Goal: Transaction & Acquisition: Purchase product/service

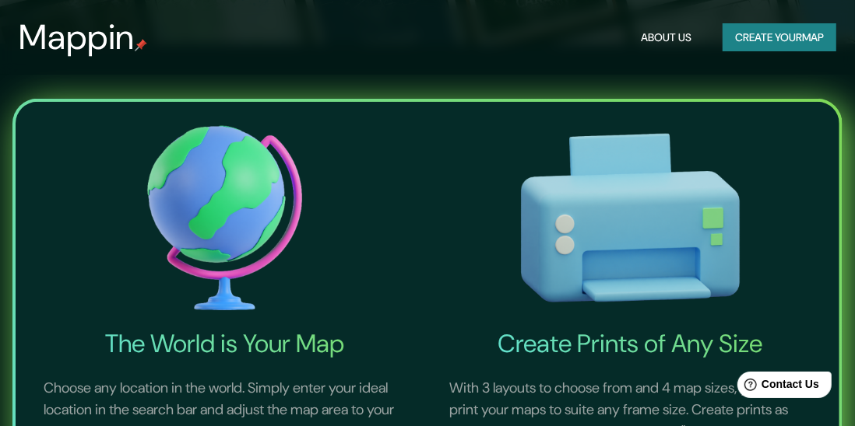
scroll to position [384, 0]
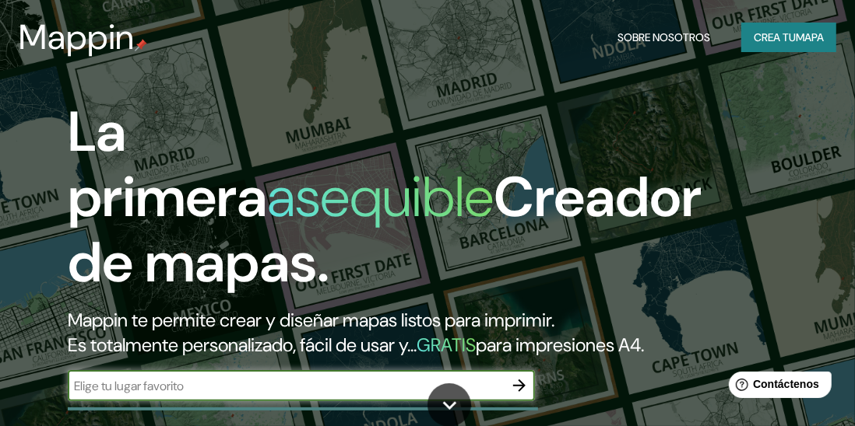
click at [795, 37] on font "mapa" at bounding box center [809, 37] width 28 height 14
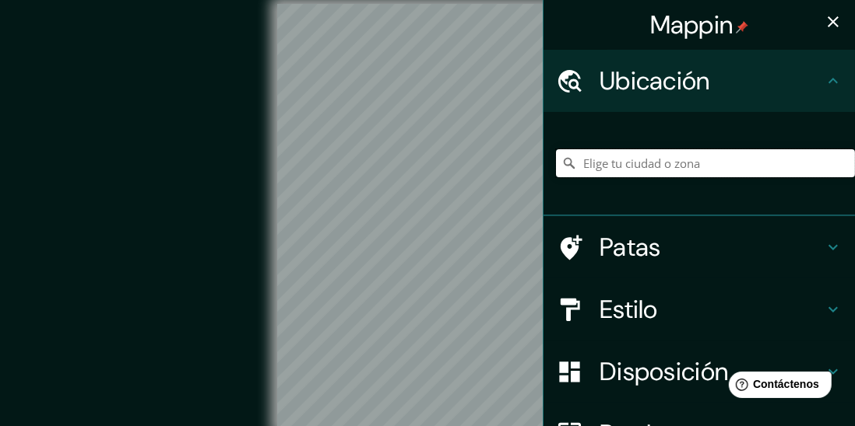
click at [714, 170] on input "Elige tu ciudad o zona" at bounding box center [705, 163] width 299 height 28
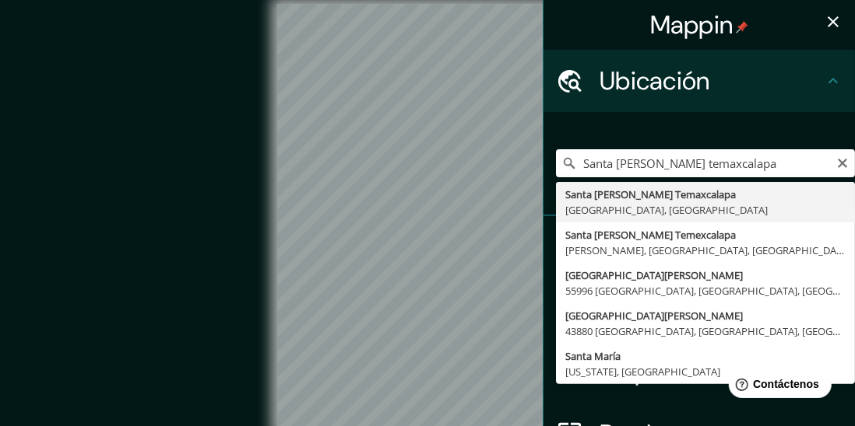
type input "Santa [PERSON_NAME] Temaxcalapa, [GEOGRAPHIC_DATA], [GEOGRAPHIC_DATA]"
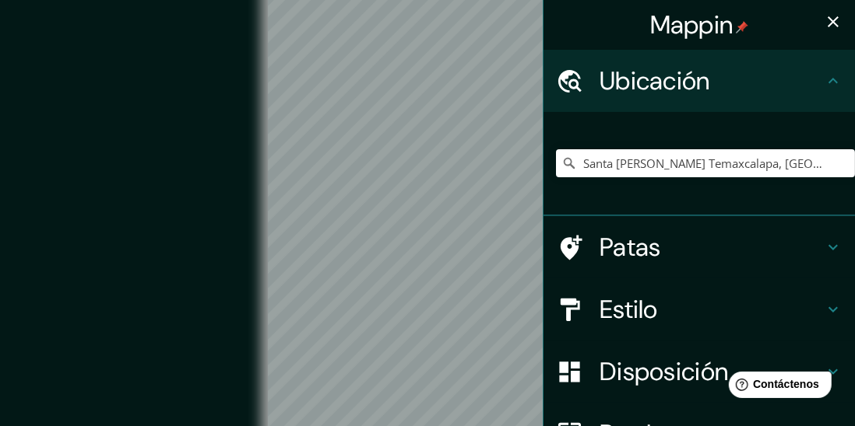
click at [825, 321] on div "Estilo" at bounding box center [698, 310] width 311 height 62
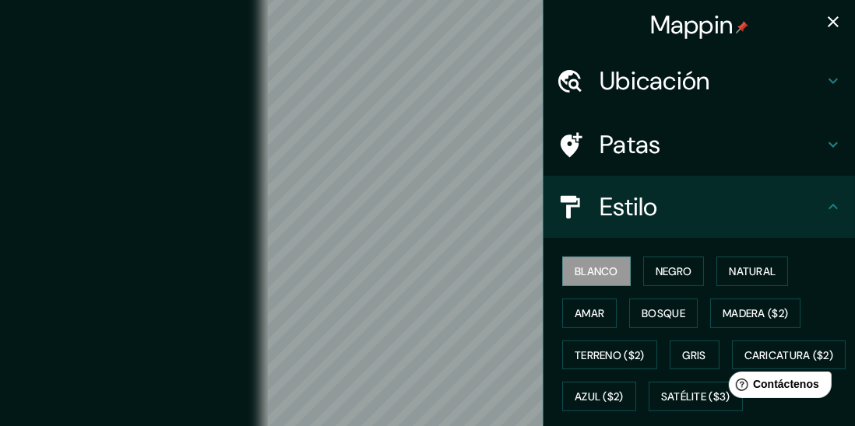
click at [773, 265] on font "Natural" at bounding box center [751, 272] width 47 height 14
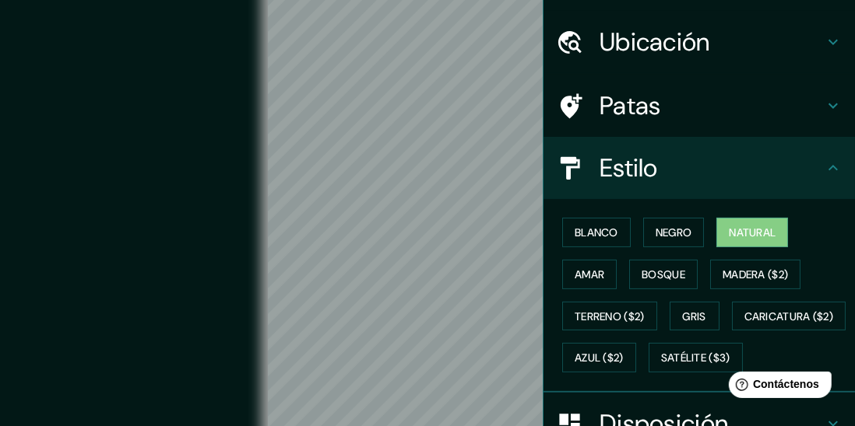
scroll to position [41, 0]
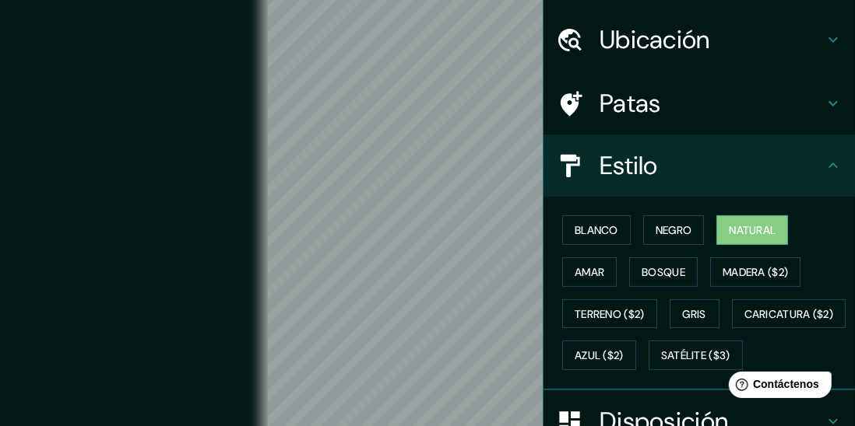
click at [696, 318] on font "Gris" at bounding box center [694, 314] width 23 height 14
click at [725, 232] on button "Natural" at bounding box center [752, 231] width 72 height 30
click at [820, 119] on div "Patas" at bounding box center [698, 103] width 311 height 62
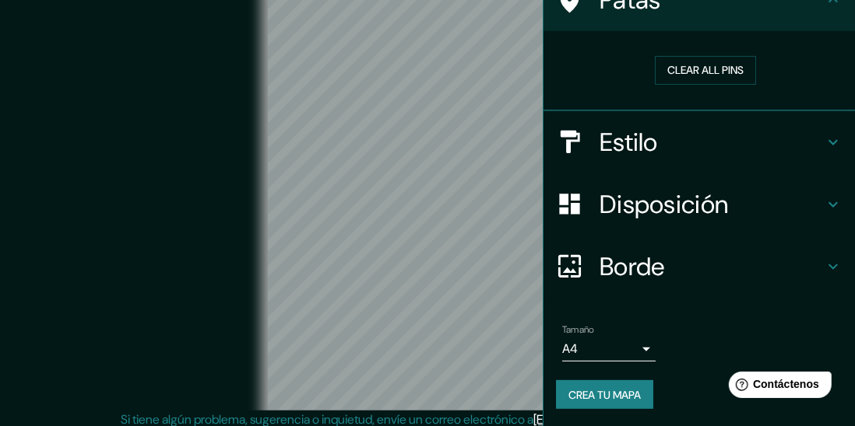
scroll to position [0, 0]
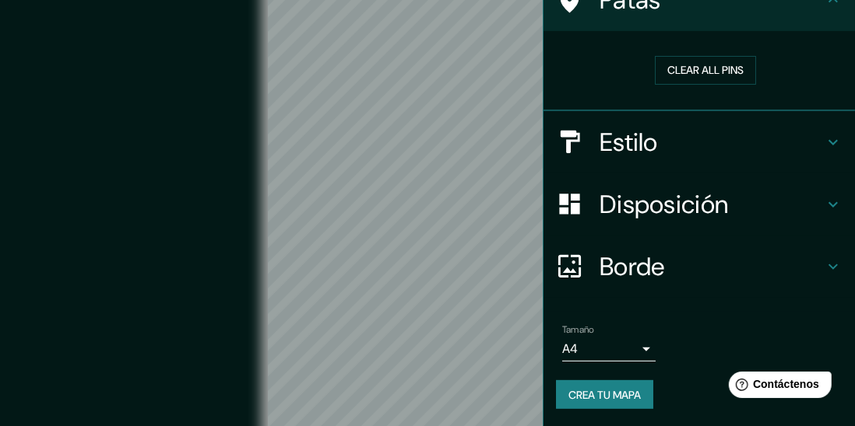
click at [816, 209] on h4 "Disposición" at bounding box center [711, 204] width 224 height 31
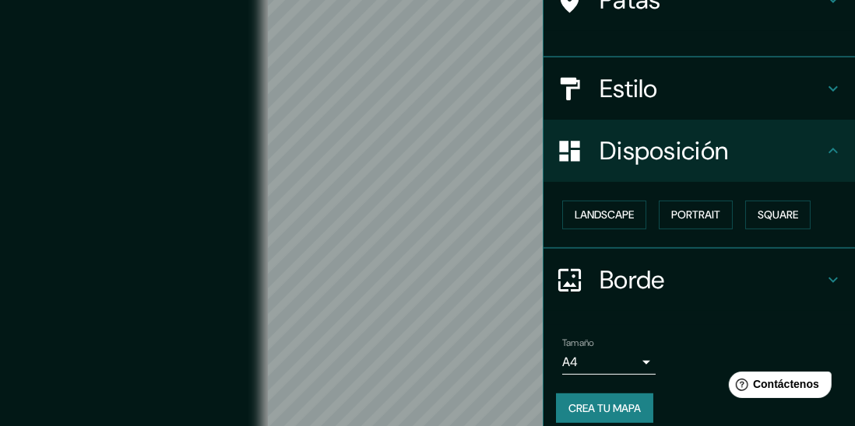
scroll to position [132, 0]
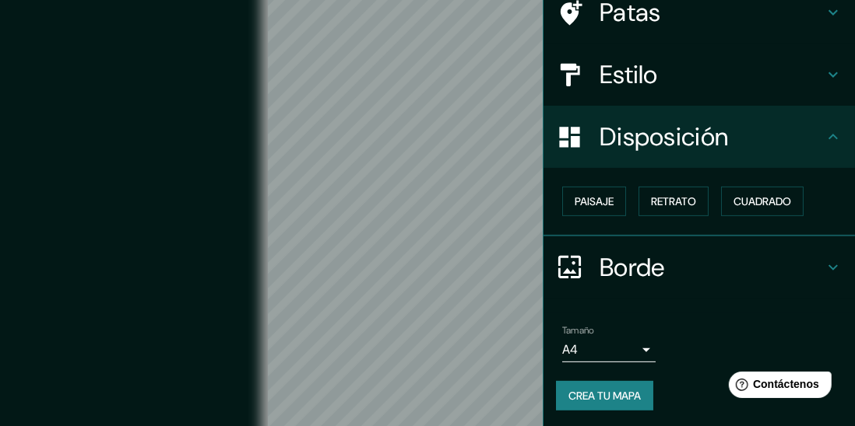
click at [609, 204] on font "Paisaje" at bounding box center [593, 202] width 39 height 14
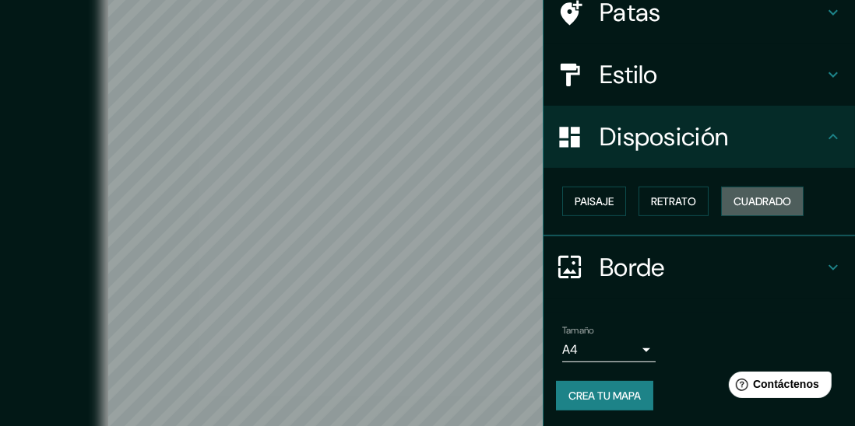
click at [749, 195] on font "Cuadrado" at bounding box center [762, 202] width 58 height 14
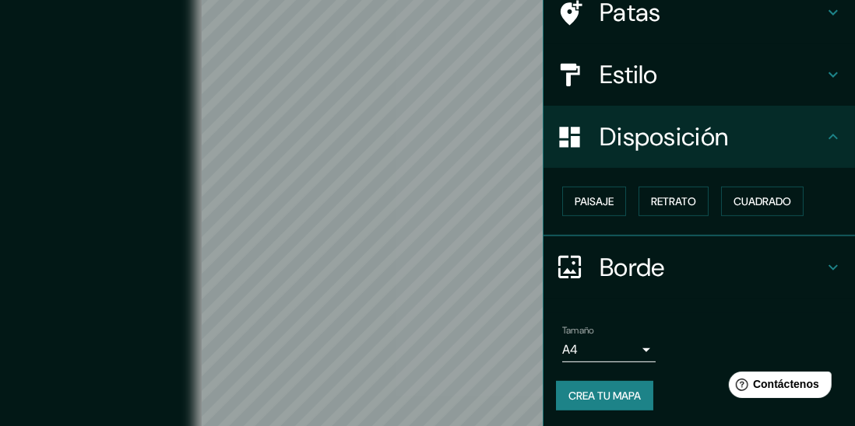
click at [665, 210] on button "Retrato" at bounding box center [673, 202] width 70 height 30
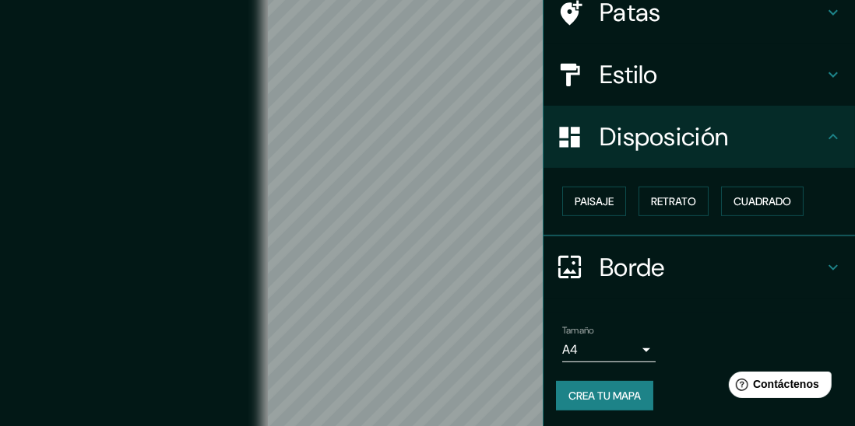
click at [603, 205] on font "Paisaje" at bounding box center [593, 202] width 39 height 14
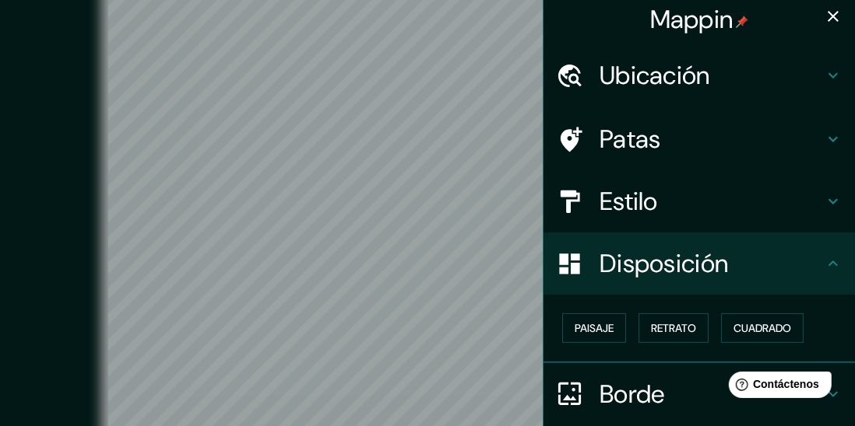
scroll to position [2, 0]
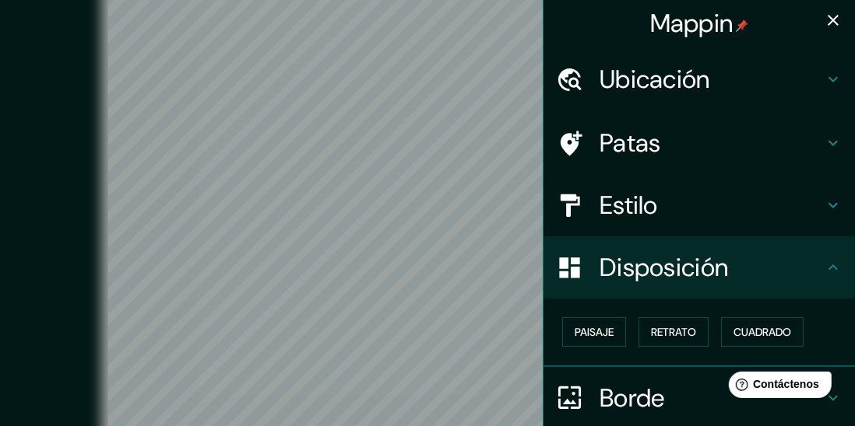
click at [785, 219] on h4 "Estilo" at bounding box center [711, 205] width 224 height 31
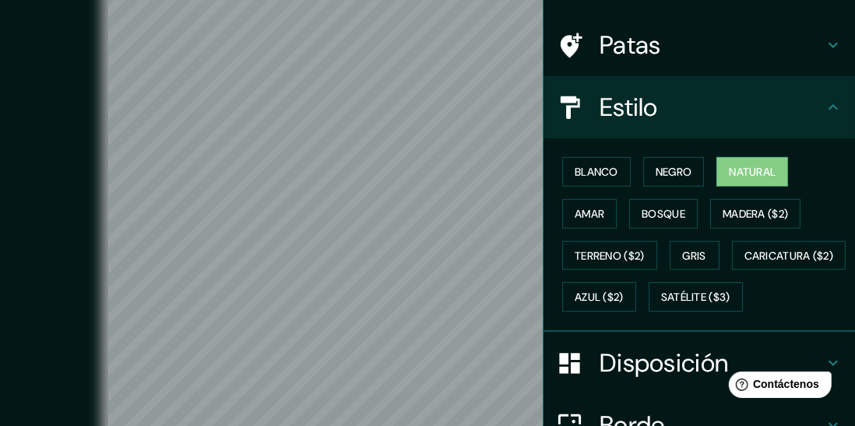
scroll to position [104, 0]
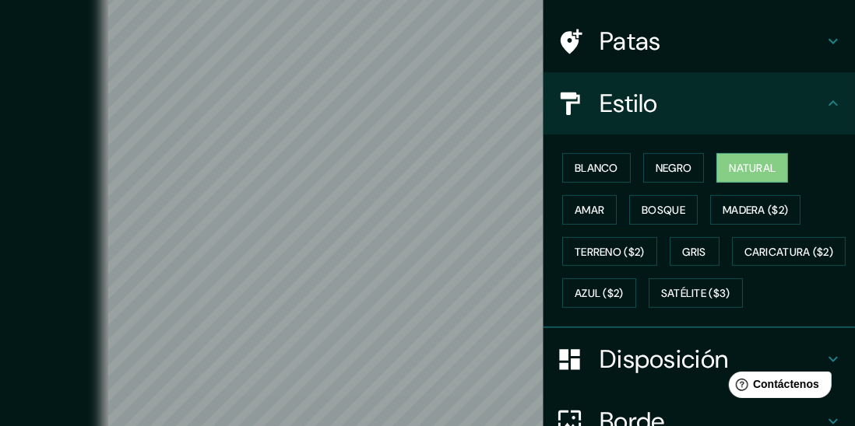
click at [685, 209] on font "Bosque" at bounding box center [663, 210] width 44 height 14
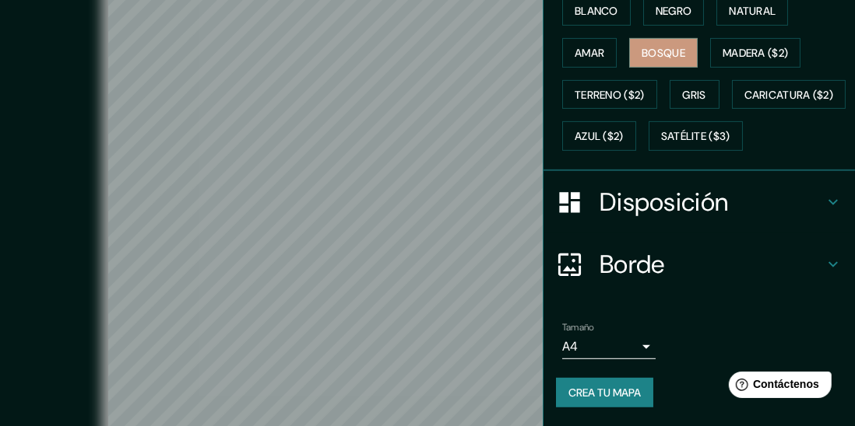
scroll to position [285, 0]
click at [830, 274] on icon at bounding box center [832, 264] width 19 height 19
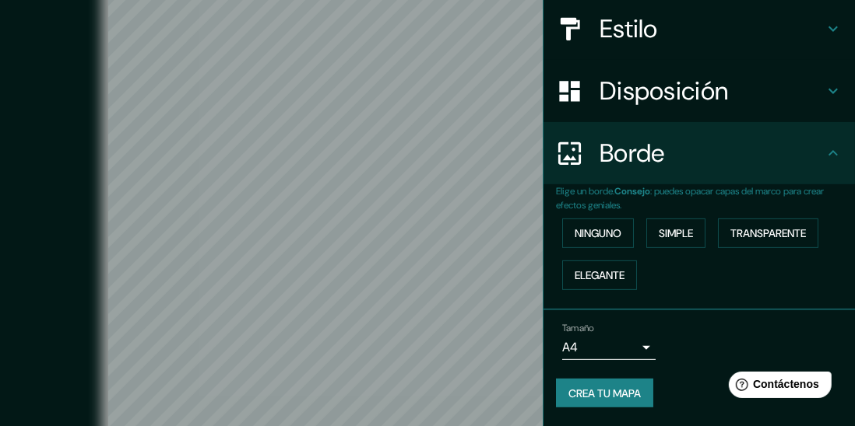
scroll to position [175, 0]
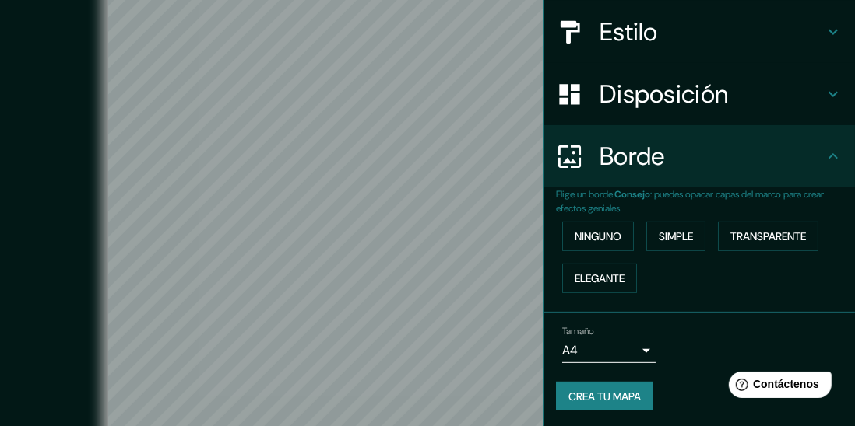
click at [602, 281] on font "Elegante" at bounding box center [599, 279] width 50 height 14
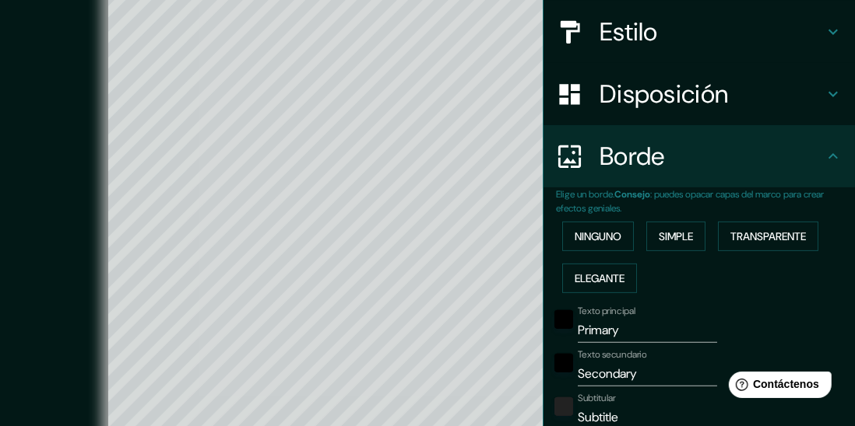
click at [686, 232] on font "Simple" at bounding box center [675, 237] width 34 height 14
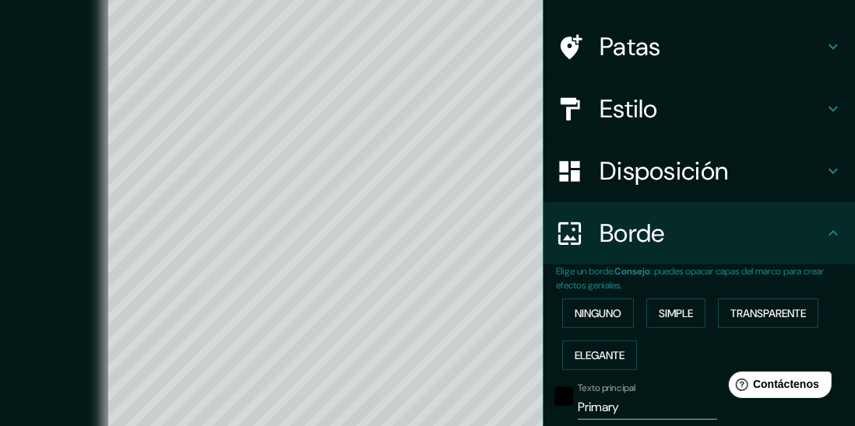
scroll to position [97, 0]
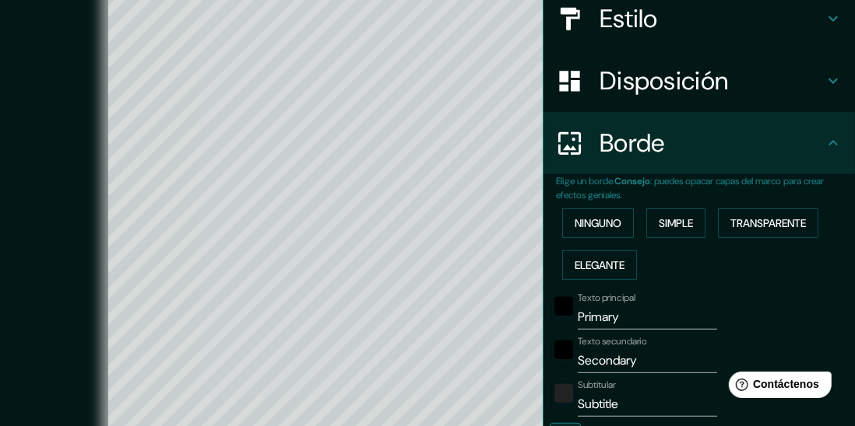
click at [610, 231] on font "Ninguno" at bounding box center [597, 223] width 47 height 20
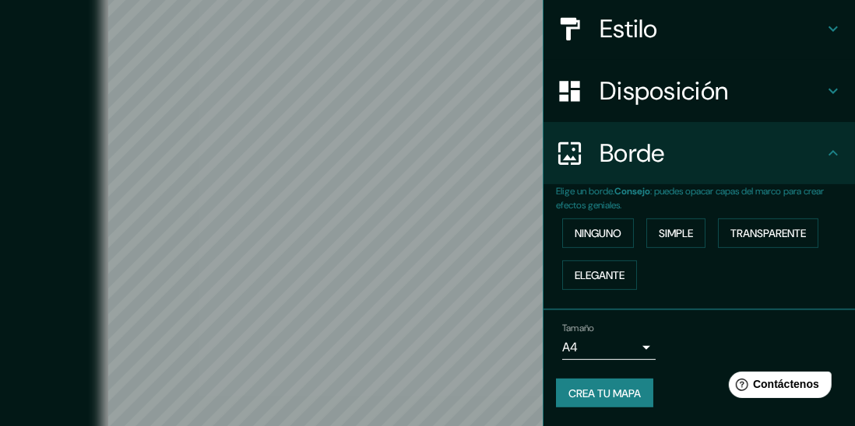
scroll to position [175, 0]
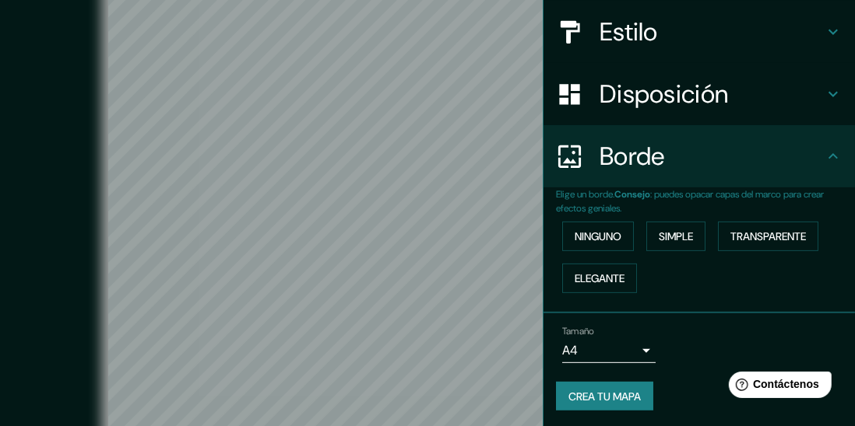
click at [829, 97] on icon at bounding box center [832, 94] width 19 height 19
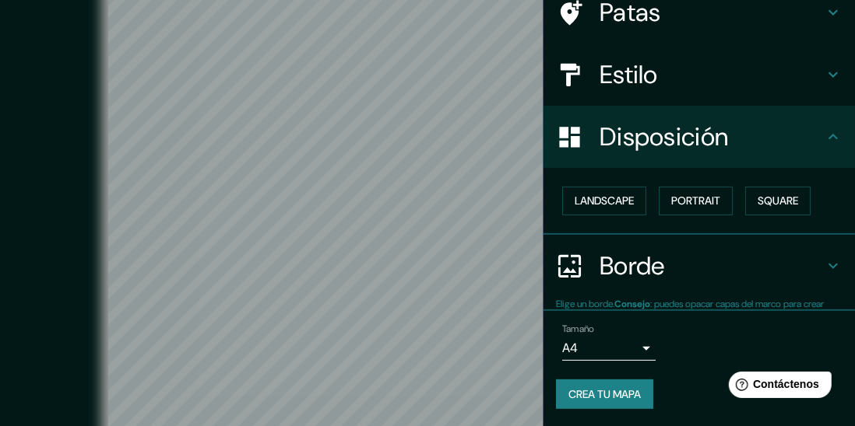
scroll to position [132, 0]
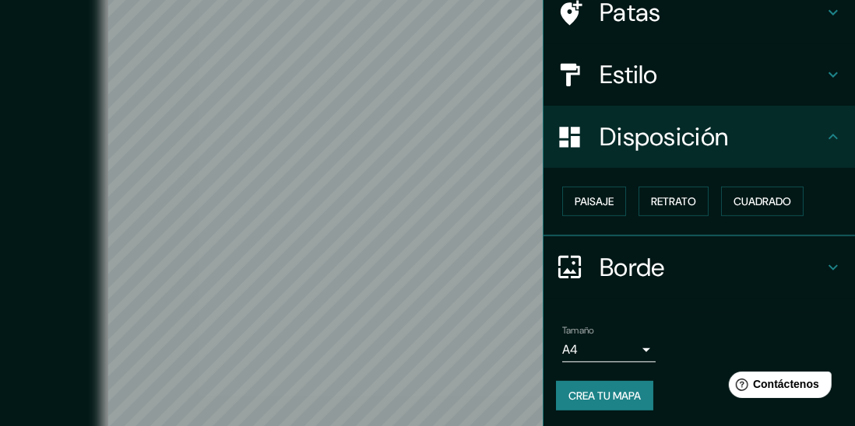
click at [603, 196] on font "Paisaje" at bounding box center [593, 202] width 39 height 14
click at [662, 198] on font "Retrato" at bounding box center [673, 202] width 45 height 14
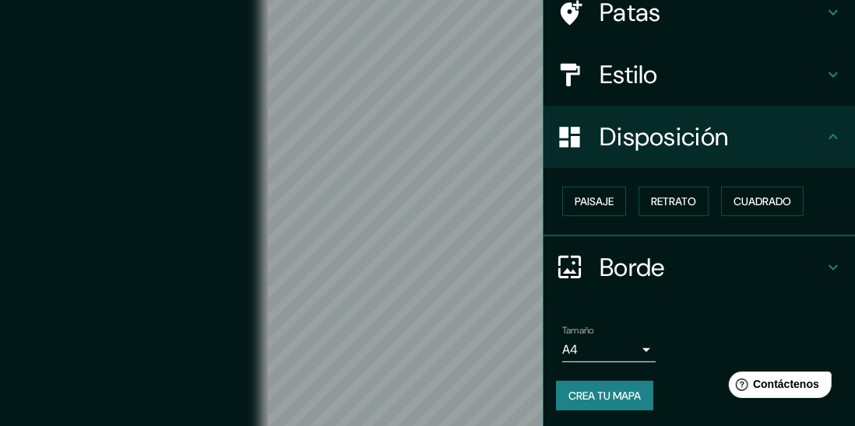
click at [587, 212] on button "Paisaje" at bounding box center [594, 202] width 64 height 30
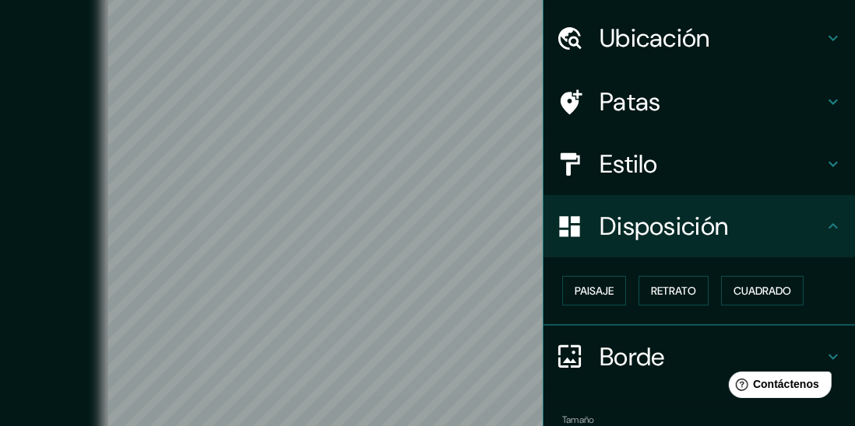
scroll to position [39, 0]
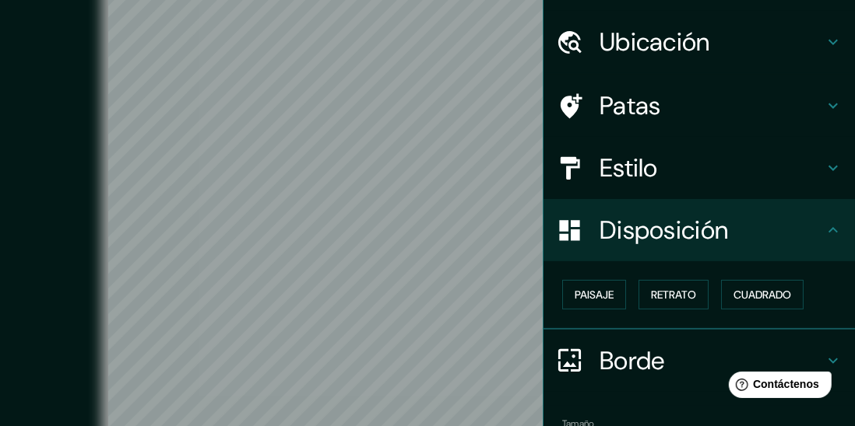
click at [812, 181] on h4 "Estilo" at bounding box center [711, 168] width 224 height 31
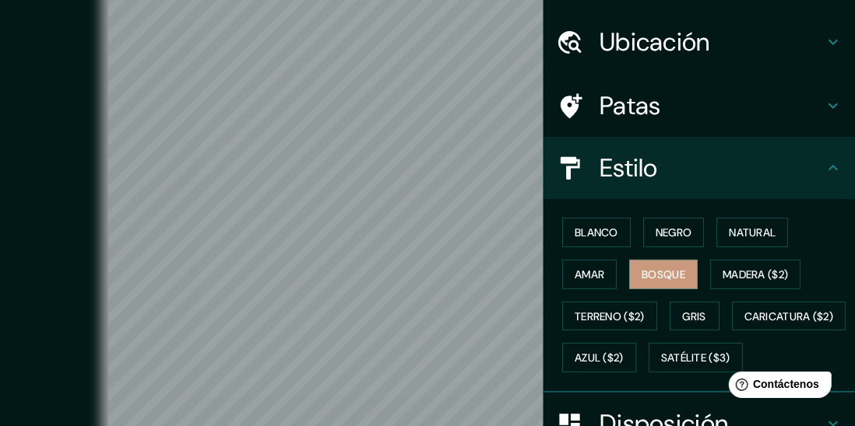
click at [819, 113] on h4 "Patas" at bounding box center [711, 105] width 224 height 31
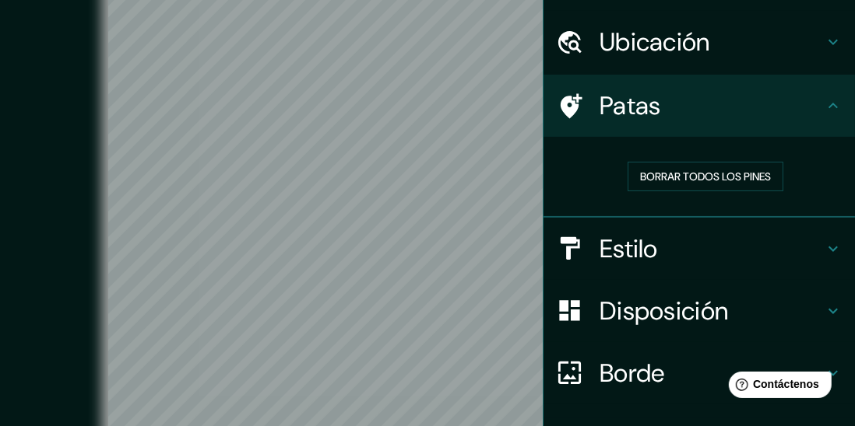
click at [739, 182] on font "Borrar todos los pines" at bounding box center [705, 177] width 131 height 14
click at [724, 177] on font "Borrar todos los pines" at bounding box center [705, 177] width 131 height 14
click at [719, 177] on font "Borrar todos los pines" at bounding box center [705, 177] width 131 height 14
click at [704, 186] on button "Borrar todos los pines" at bounding box center [705, 177] width 156 height 30
click at [828, 52] on div "Ubicación" at bounding box center [698, 42] width 311 height 62
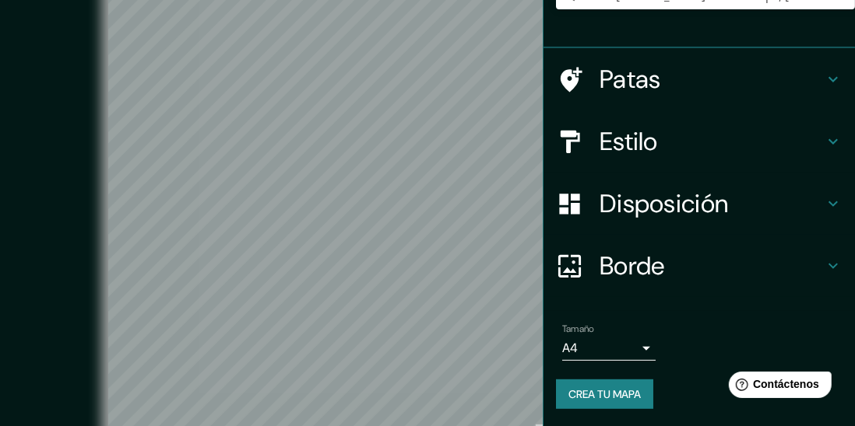
scroll to position [93, 0]
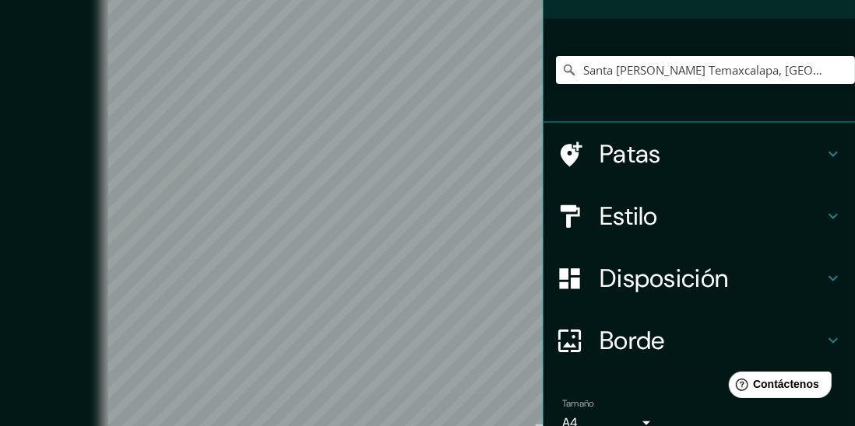
click at [760, 230] on h4 "Estilo" at bounding box center [711, 216] width 224 height 31
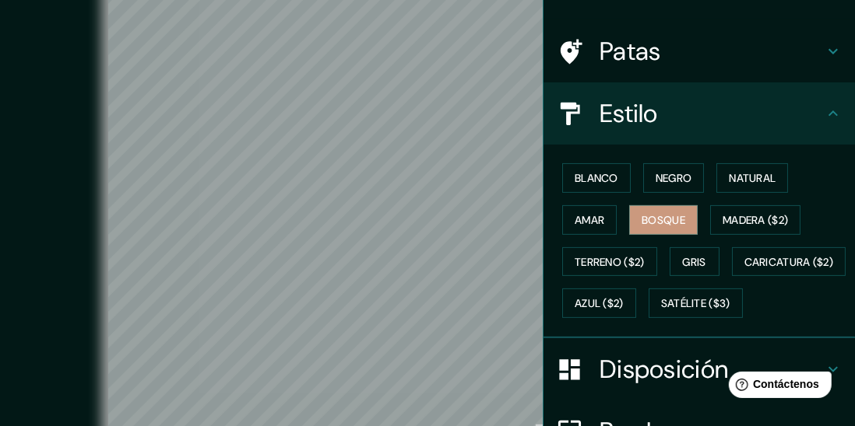
click at [661, 311] on font "Satélite ($3)" at bounding box center [695, 304] width 69 height 14
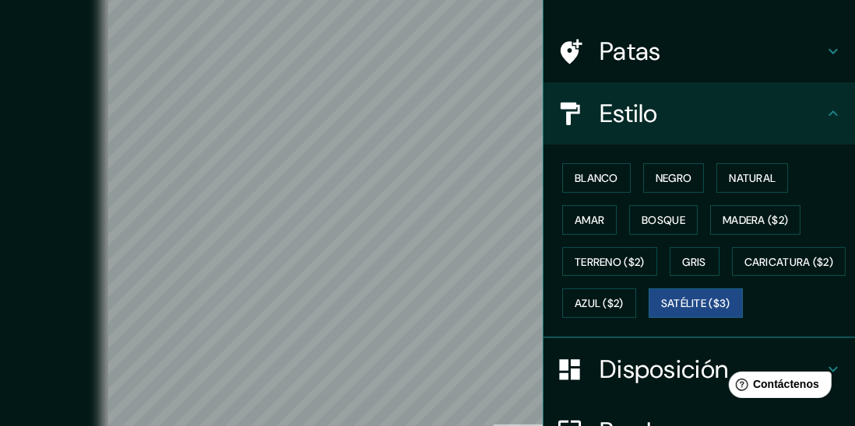
click at [624, 262] on font "Terreno ($2)" at bounding box center [609, 262] width 70 height 14
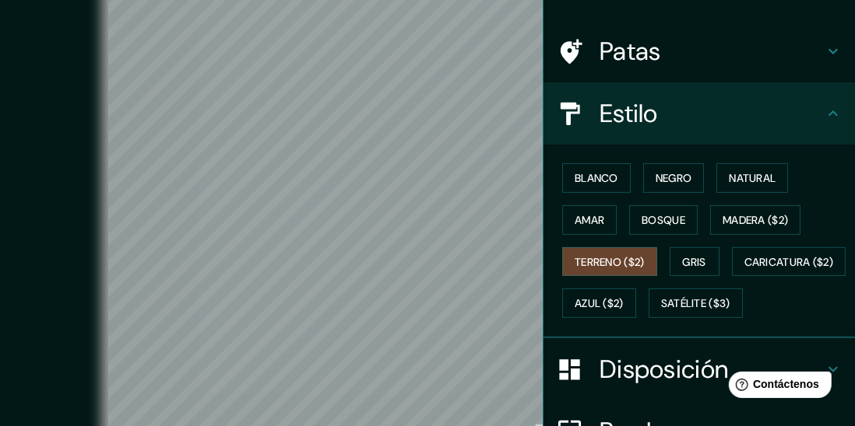
click at [744, 269] on font "Caricatura ($2)" at bounding box center [789, 262] width 90 height 14
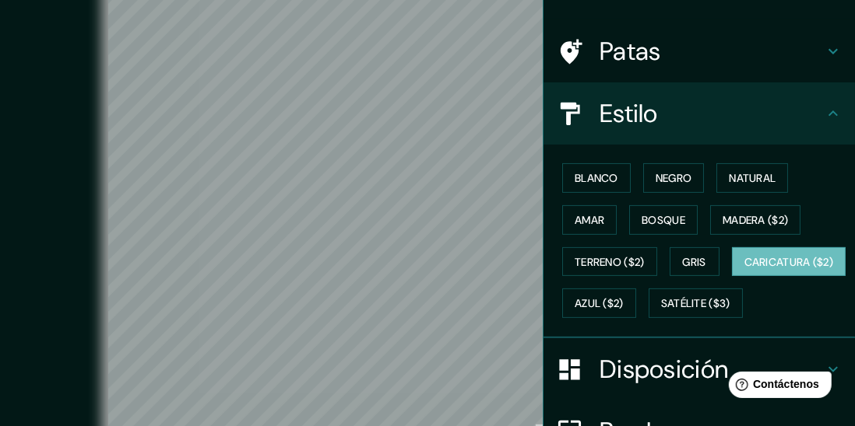
click at [747, 231] on button "Madera ($2)" at bounding box center [755, 220] width 90 height 30
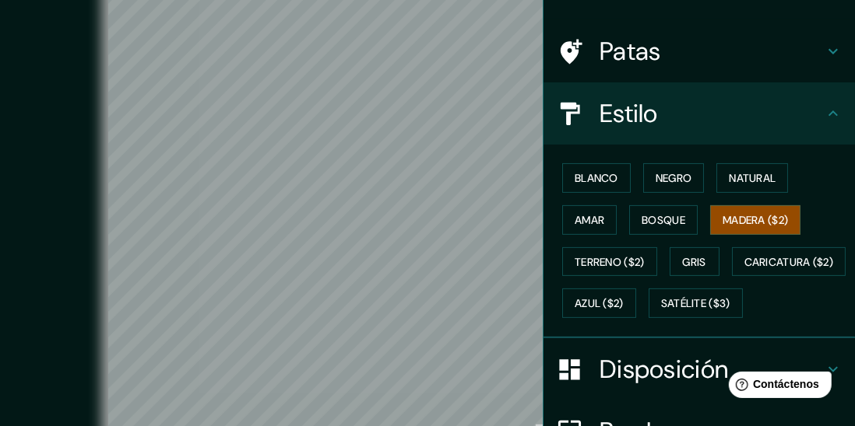
click at [623, 300] on font "Azul ($2)" at bounding box center [598, 304] width 49 height 14
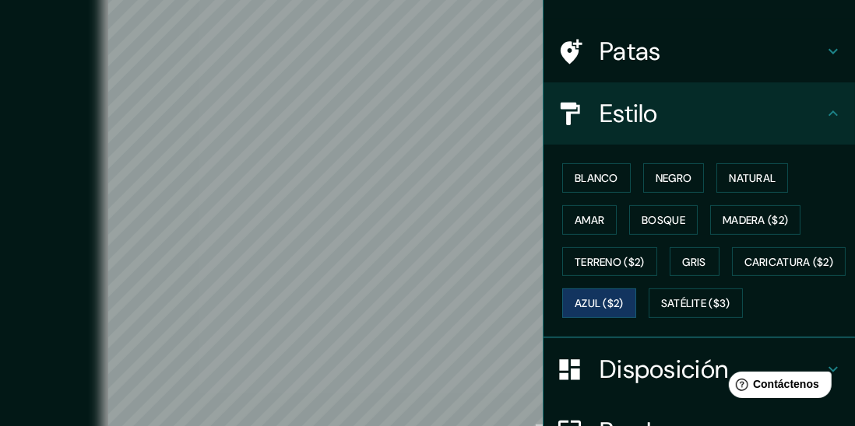
click at [648, 318] on button "Satélite ($3)" at bounding box center [695, 304] width 94 height 30
